Goal: Check status: Check status

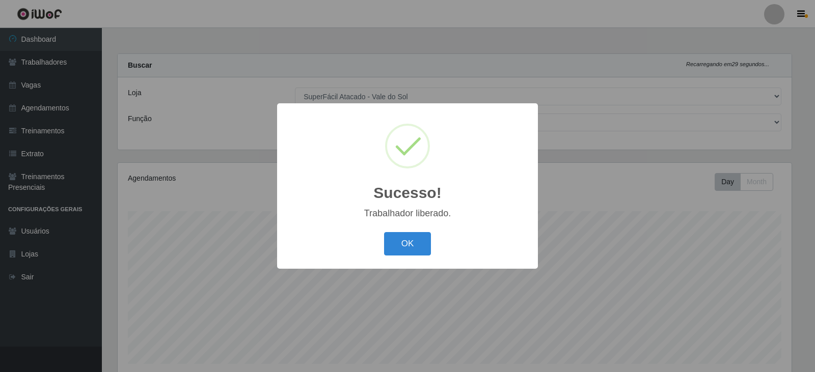
select select "502"
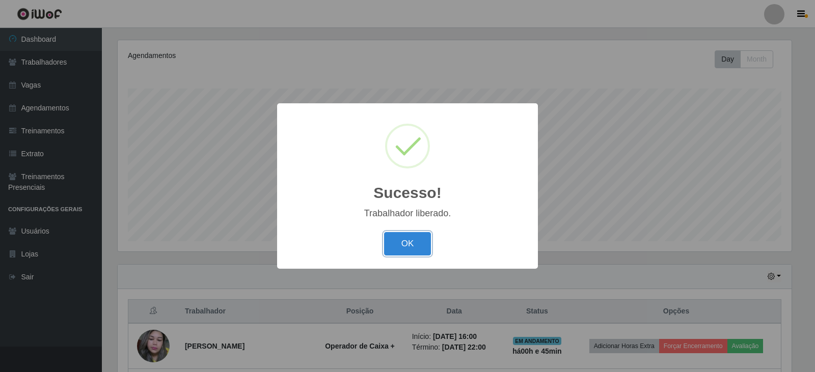
scroll to position [211, 674]
click at [424, 244] on button "OK" at bounding box center [407, 244] width 47 height 24
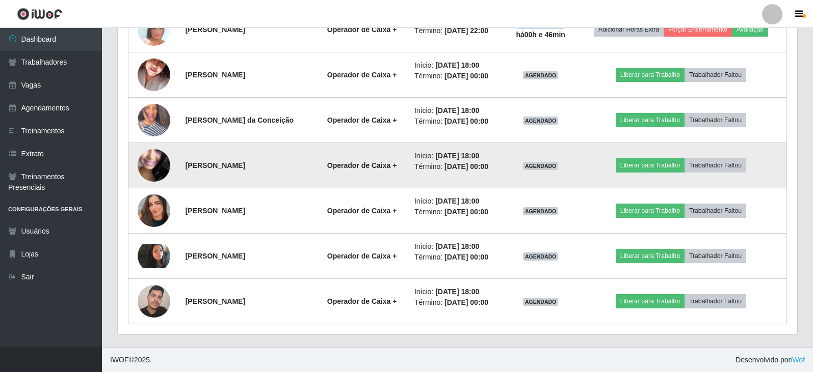
scroll to position [531, 0]
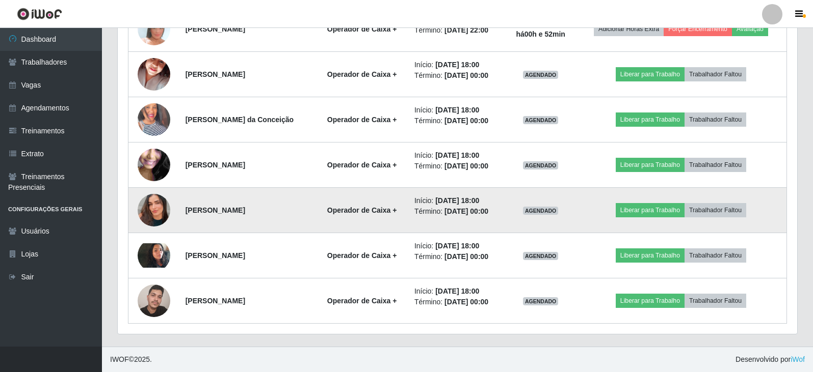
click at [158, 216] on img at bounding box center [154, 210] width 33 height 58
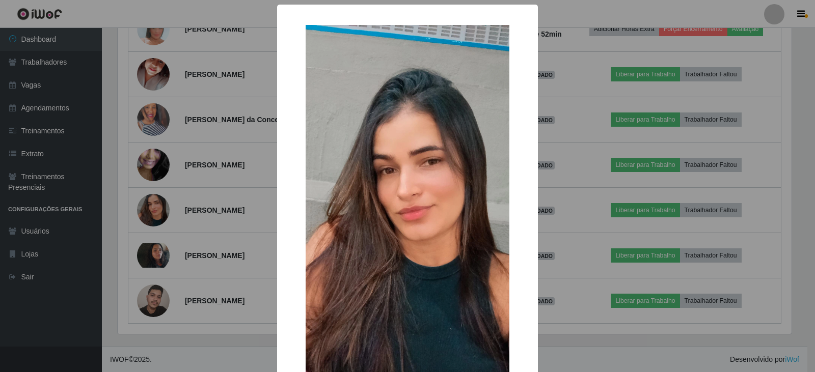
click at [578, 278] on div "× OK Cancel" at bounding box center [407, 186] width 815 height 372
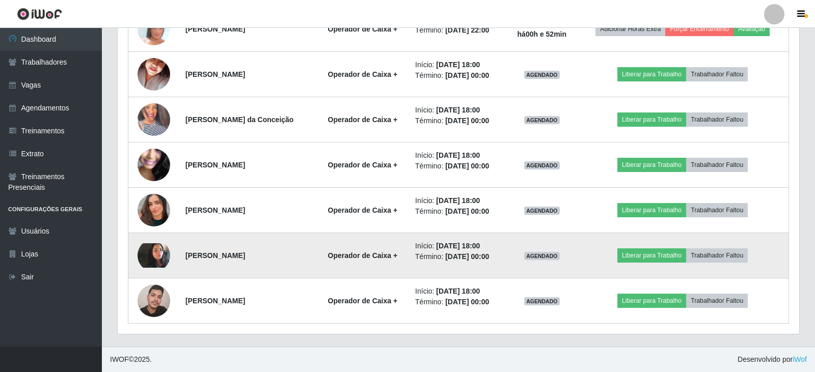
scroll to position [211, 679]
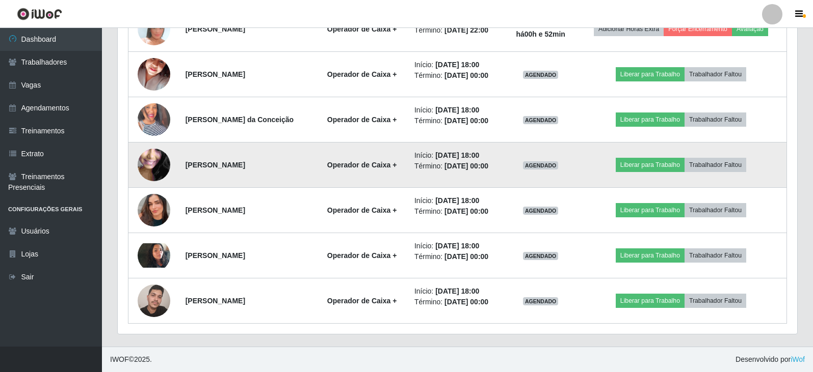
click at [156, 166] on img at bounding box center [154, 165] width 33 height 73
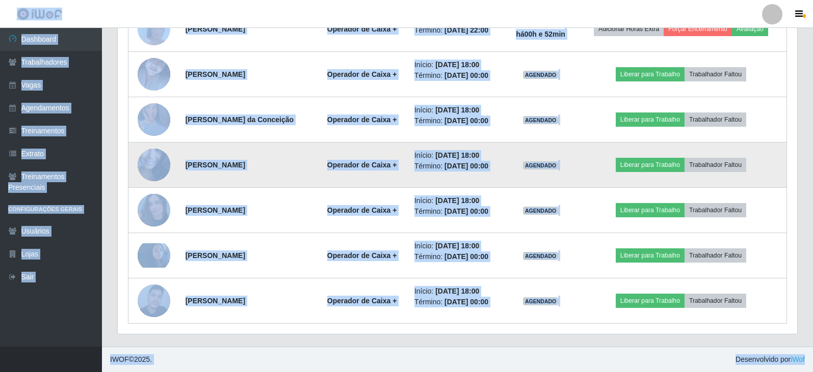
click at [146, 166] on img at bounding box center [154, 165] width 33 height 73
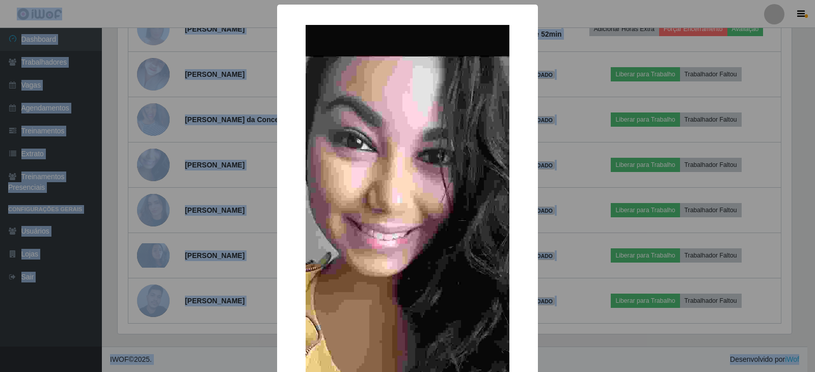
click at [159, 174] on div "× OK Cancel" at bounding box center [407, 186] width 815 height 372
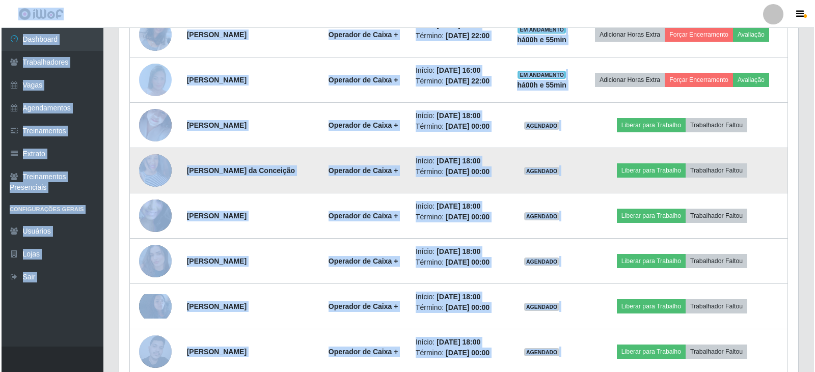
scroll to position [429, 0]
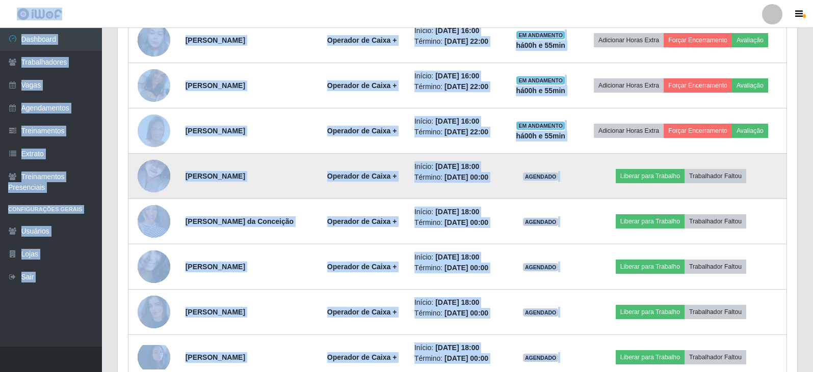
click at [157, 179] on img at bounding box center [154, 176] width 33 height 58
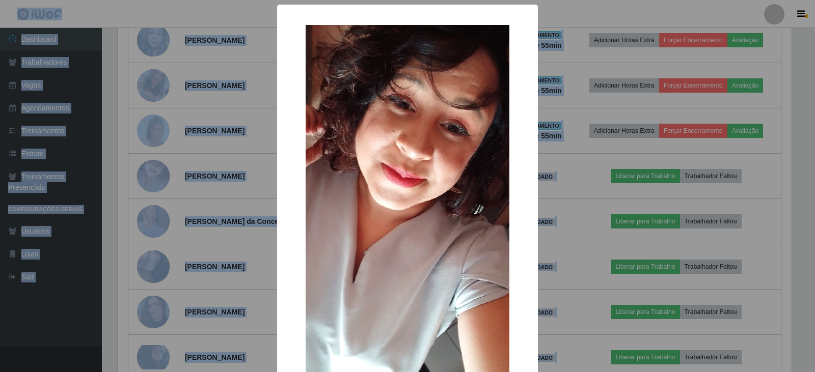
click at [212, 199] on div "× OK Cancel" at bounding box center [407, 186] width 815 height 372
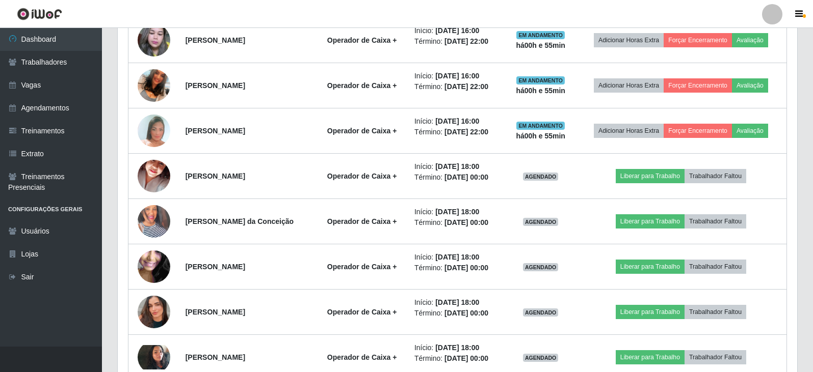
scroll to position [211, 679]
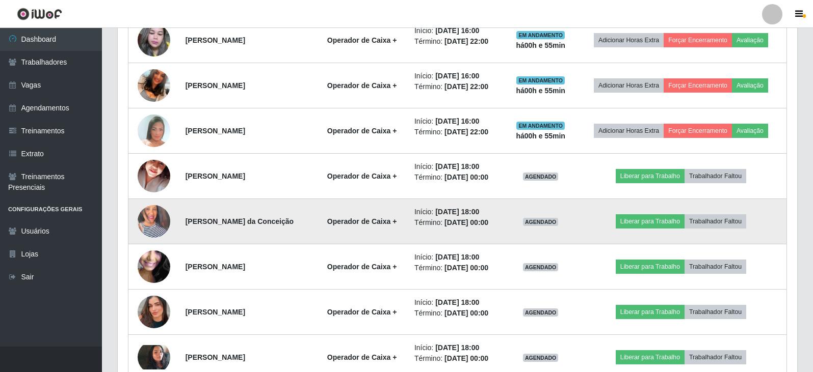
click at [155, 226] on img at bounding box center [154, 222] width 33 height 58
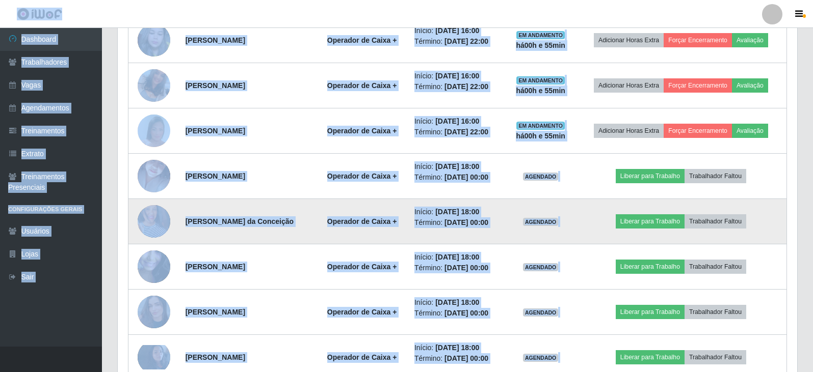
click at [157, 227] on img at bounding box center [154, 222] width 33 height 58
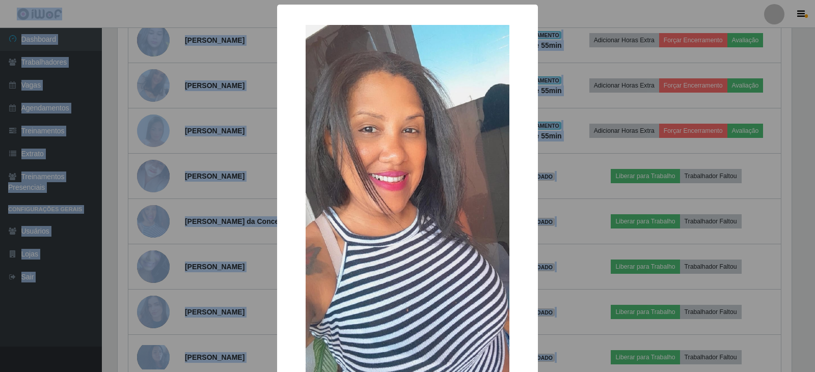
click at [185, 245] on div "× OK Cancel" at bounding box center [407, 186] width 815 height 372
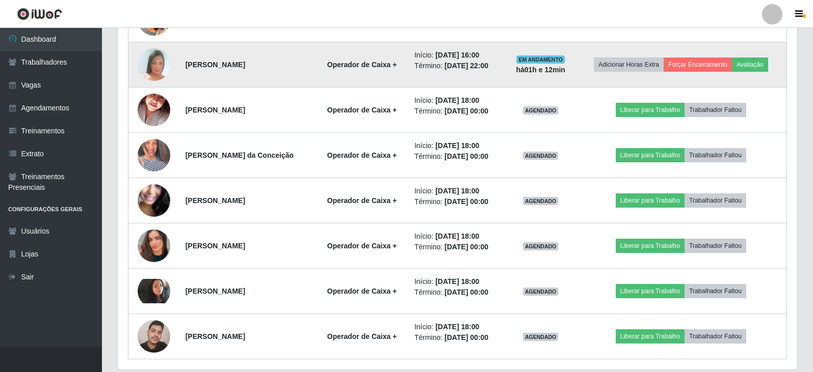
scroll to position [531, 0]
